Goal: Information Seeking & Learning: Learn about a topic

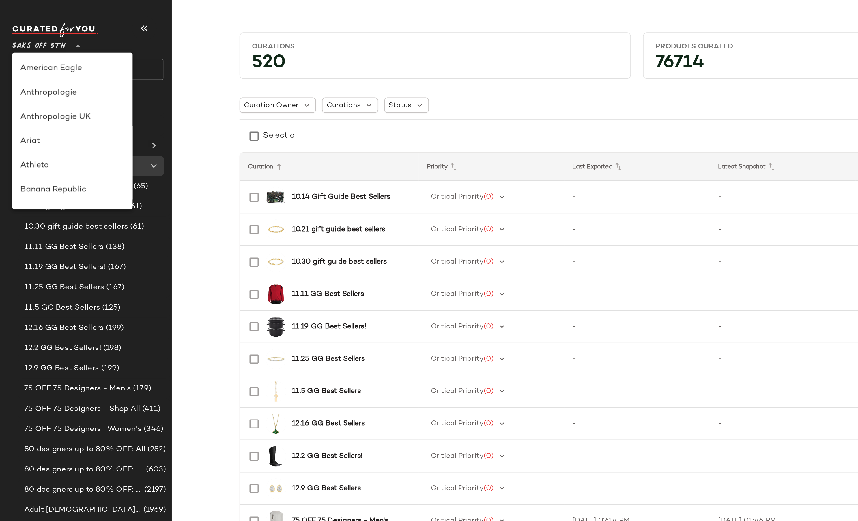
click at [20, 26] on span "Saks OFF 5TH" at bounding box center [22, 25] width 31 height 10
click at [27, 53] on div "Anthropologie" at bounding box center [41, 53] width 59 height 7
type input "**"
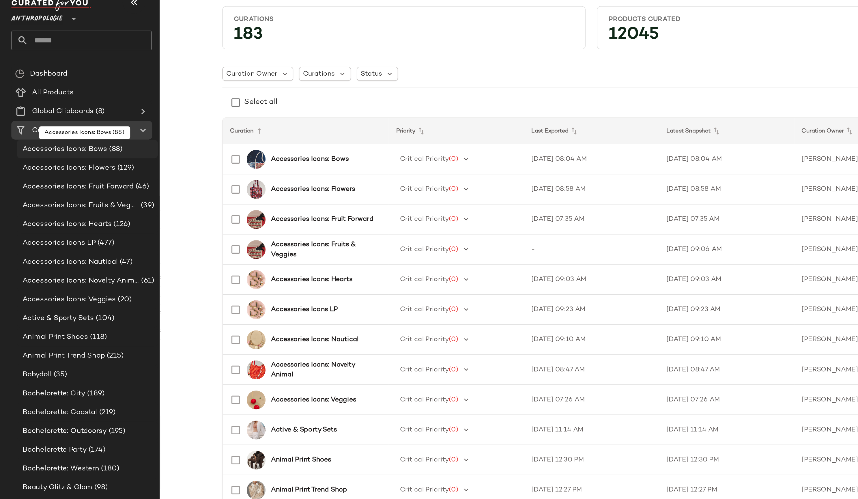
click at [52, 106] on span "Accessories Icons: Bows" at bounding box center [40, 106] width 52 height 7
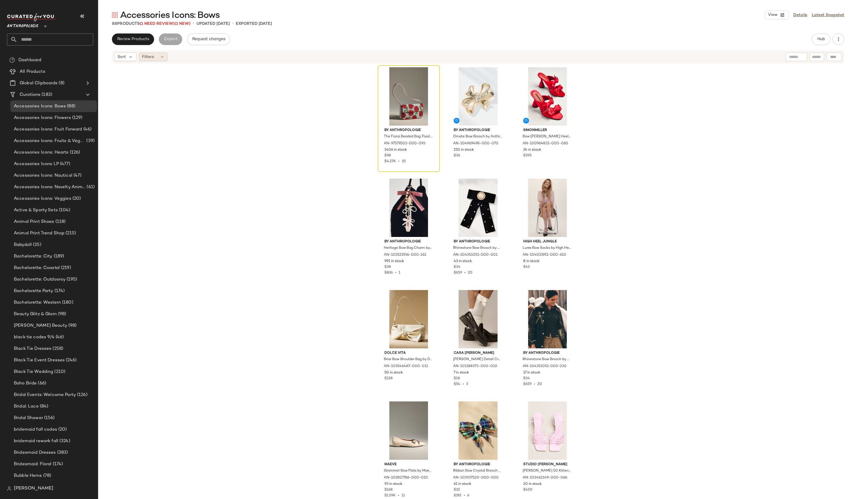
click at [160, 58] on icon at bounding box center [162, 57] width 5 height 5
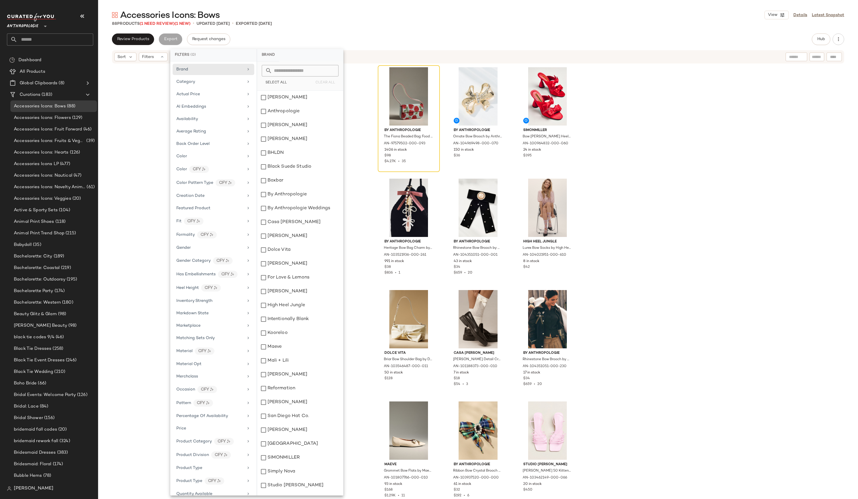
click at [684, 132] on div "By Anthropologie The [PERSON_NAME] Beaded Bag: Food & Drink Edition by Anthropo…" at bounding box center [478, 280] width 760 height 433
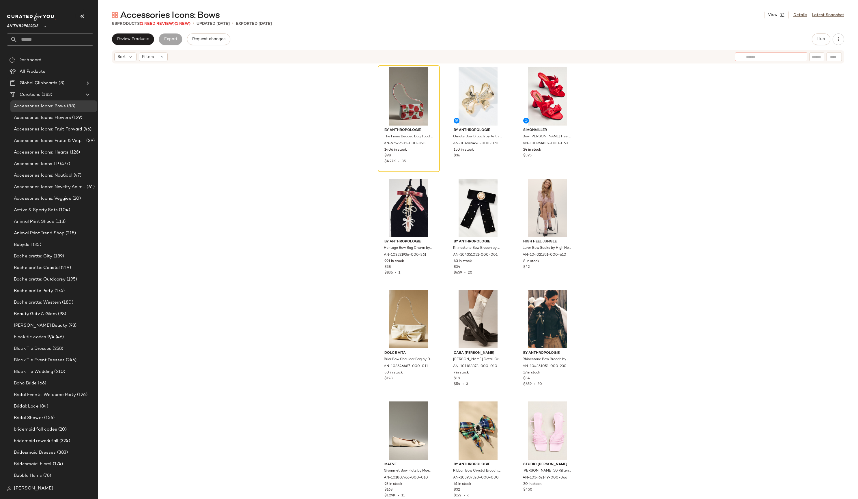
click at [799, 58] on div at bounding box center [771, 57] width 72 height 9
type input "****"
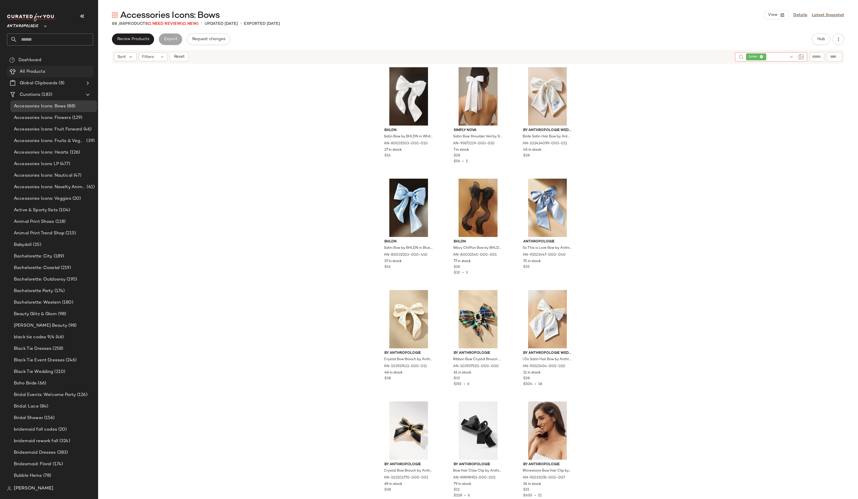
click at [39, 71] on span "All Products" at bounding box center [33, 71] width 26 height 7
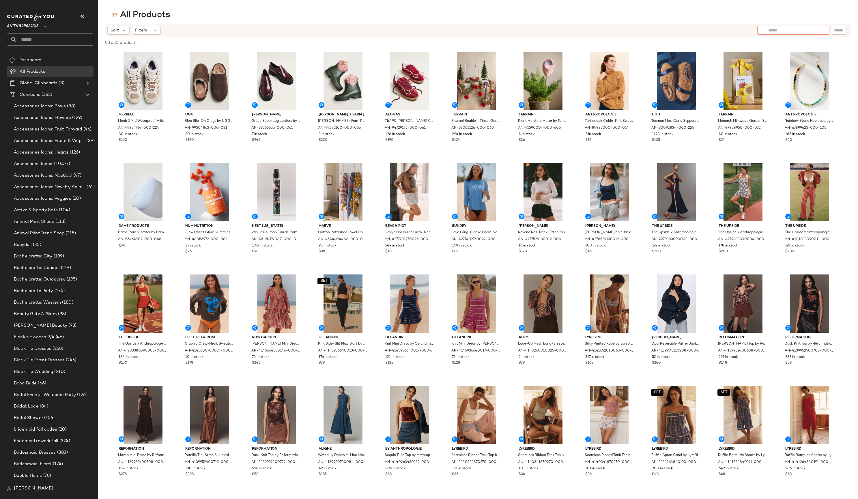
click at [823, 34] on div at bounding box center [793, 30] width 72 height 9
type input "****"
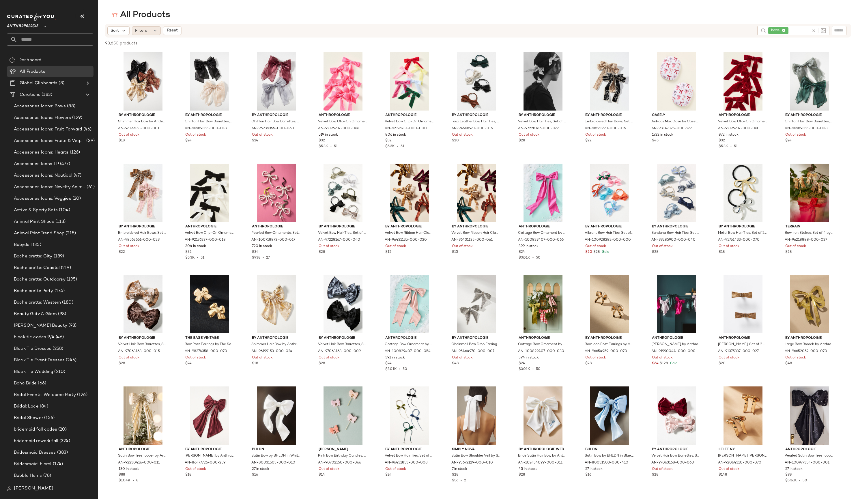
click at [158, 30] on div "Filters" at bounding box center [146, 30] width 29 height 9
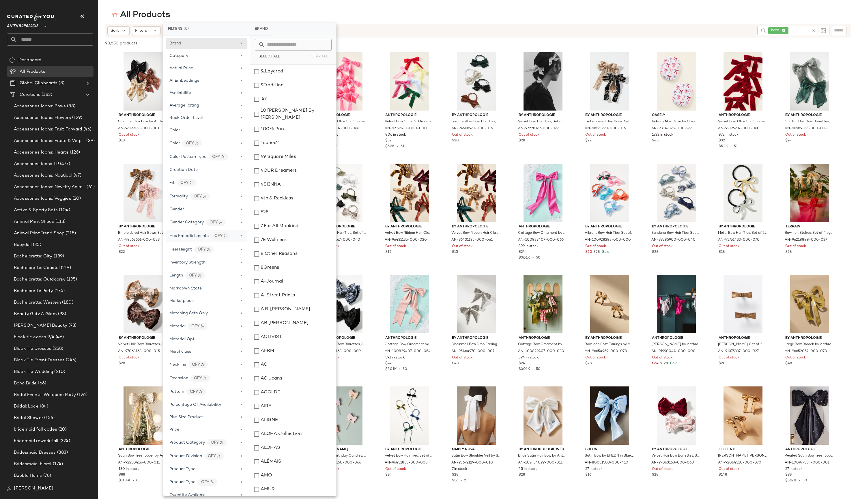
click at [191, 238] on span "Has Embellishments" at bounding box center [188, 236] width 39 height 4
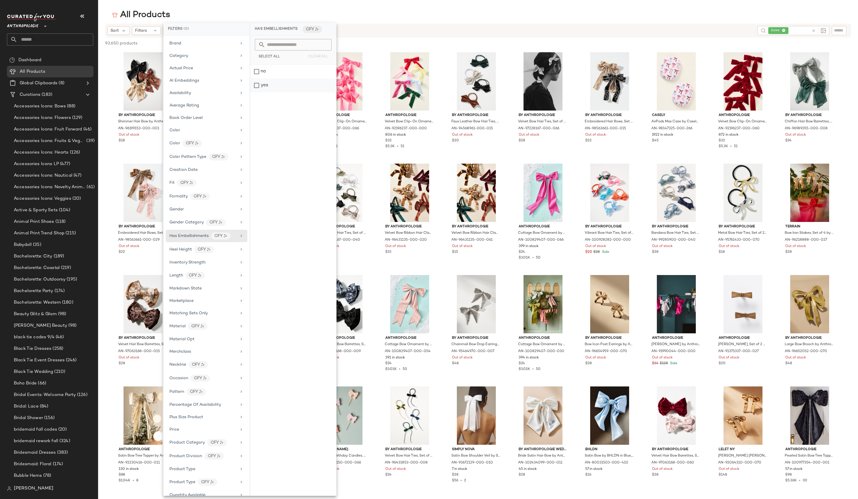
click at [259, 85] on div "yes" at bounding box center [293, 85] width 86 height 14
click at [381, 27] on div "Sort Filters (1) Reset" at bounding box center [429, 30] width 645 height 9
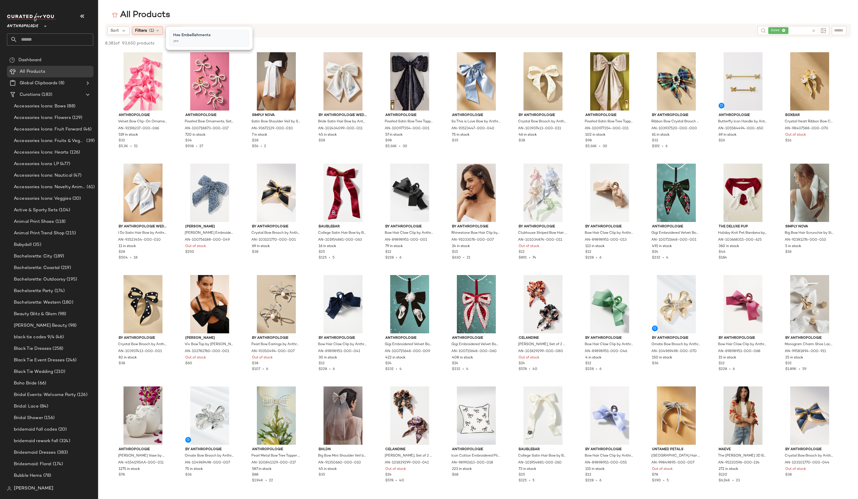
click at [154, 31] on span "(1)" at bounding box center [151, 31] width 5 height 6
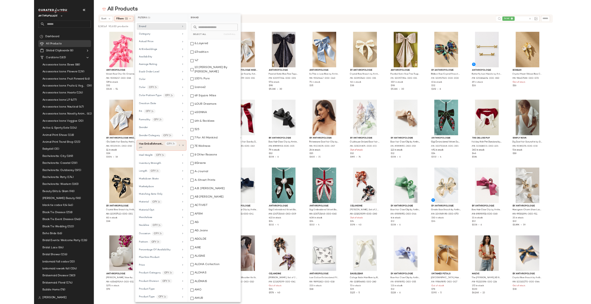
scroll to position [3, 0]
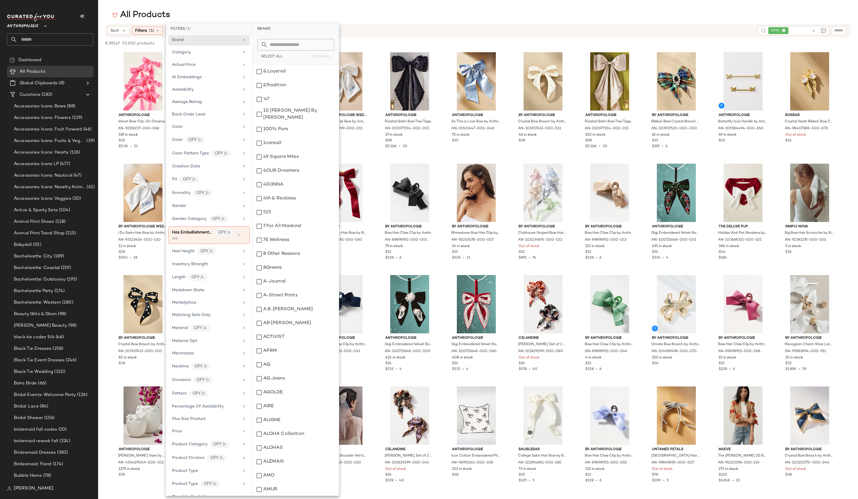
click at [187, 397] on div "Pattern CFY" at bounding box center [205, 393] width 67 height 7
click at [259, 156] on div "conversational_prints" at bounding box center [296, 155] width 86 height 14
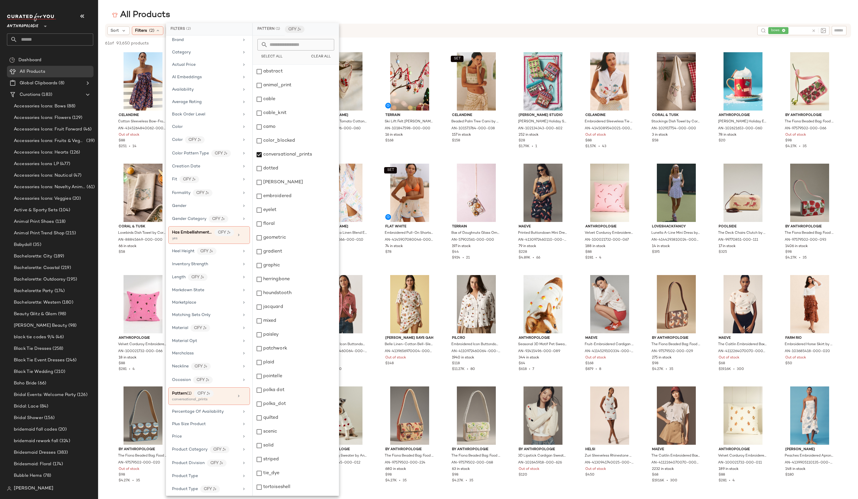
click at [411, 14] on div "All Products" at bounding box center [478, 15] width 760 height 12
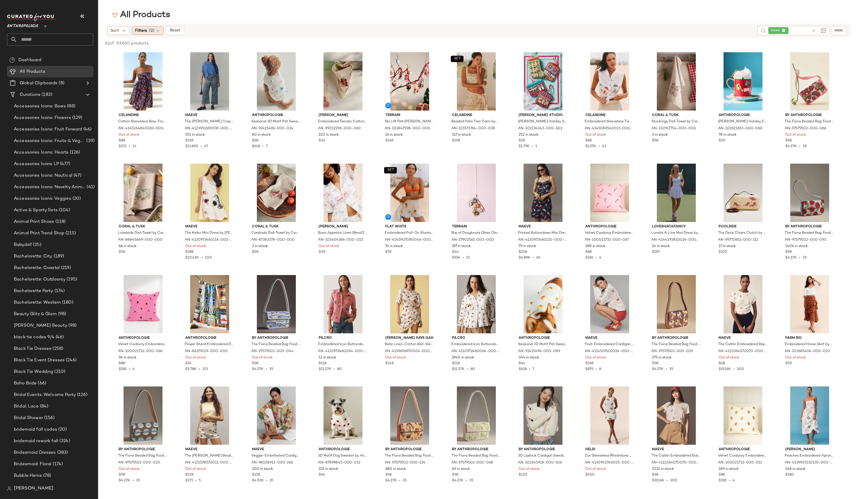
click at [141, 30] on span "Filters" at bounding box center [141, 31] width 12 height 6
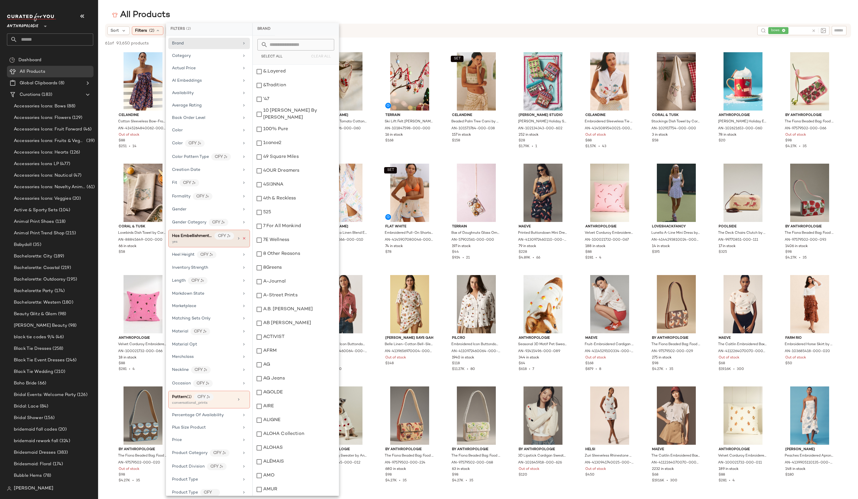
click at [242, 240] on icon at bounding box center [244, 238] width 4 height 4
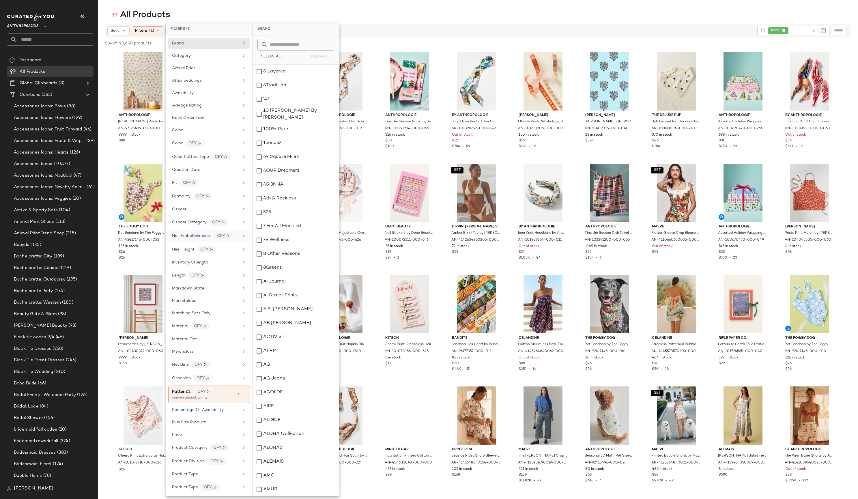
click at [385, 15] on div "All Products" at bounding box center [478, 15] width 760 height 12
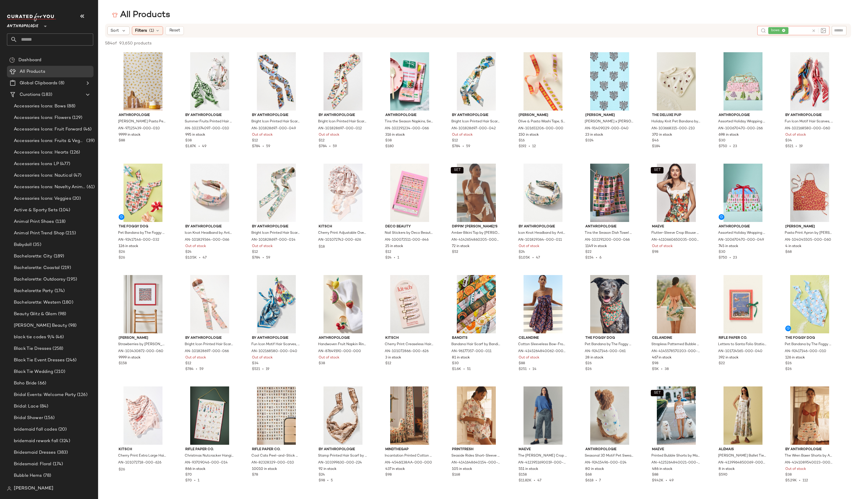
click at [814, 32] on icon at bounding box center [813, 31] width 4 height 4
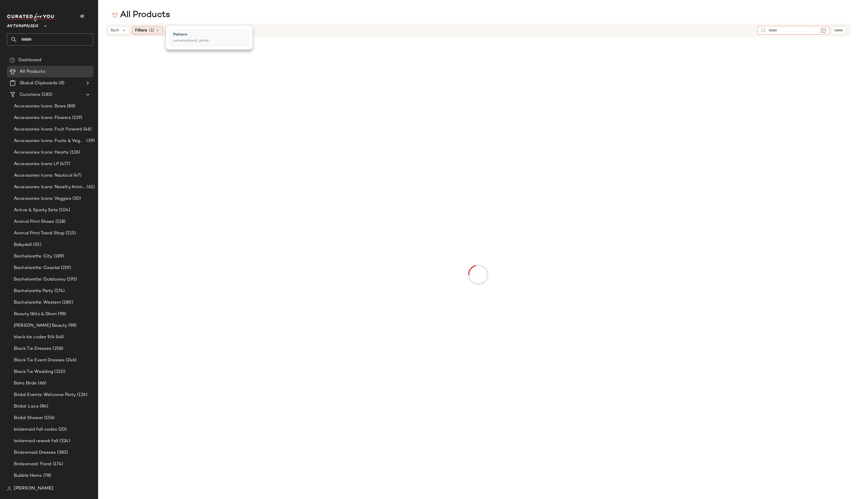
click at [158, 30] on icon at bounding box center [157, 30] width 5 height 5
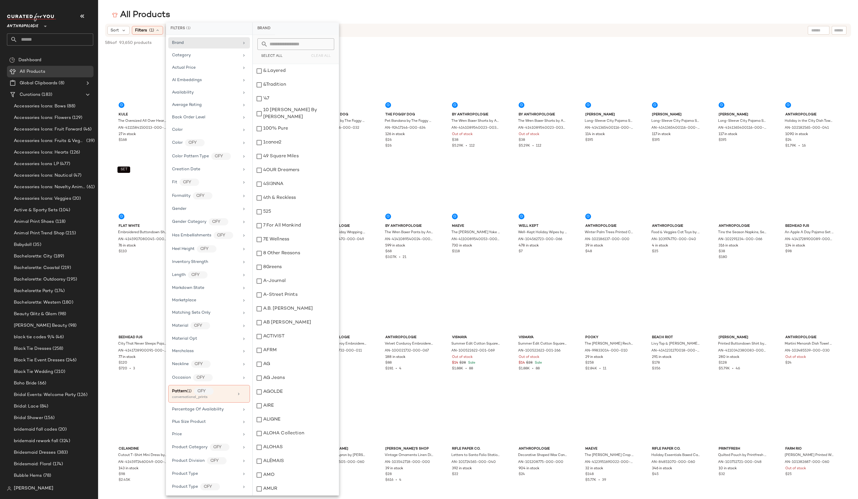
click at [437, 19] on div "All Products" at bounding box center [478, 15] width 760 height 12
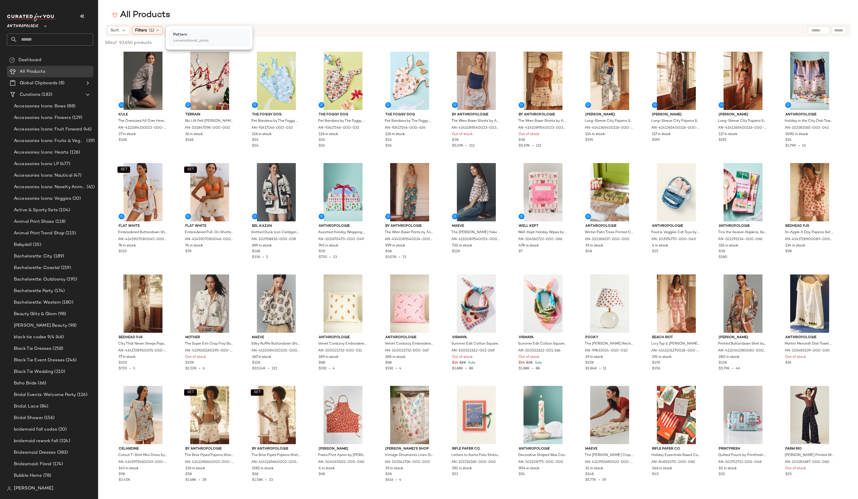
click at [327, 23] on div "All Products Sort Filters (1) Reset 584 of 93,650 products • 0 selected Deselec…" at bounding box center [429, 254] width 858 height 490
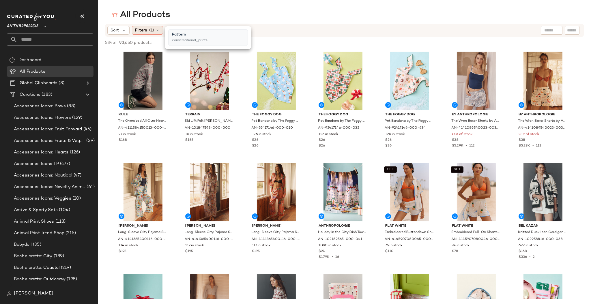
click at [153, 29] on span "(1)" at bounding box center [151, 30] width 5 height 6
